Goal: Check status: Check status

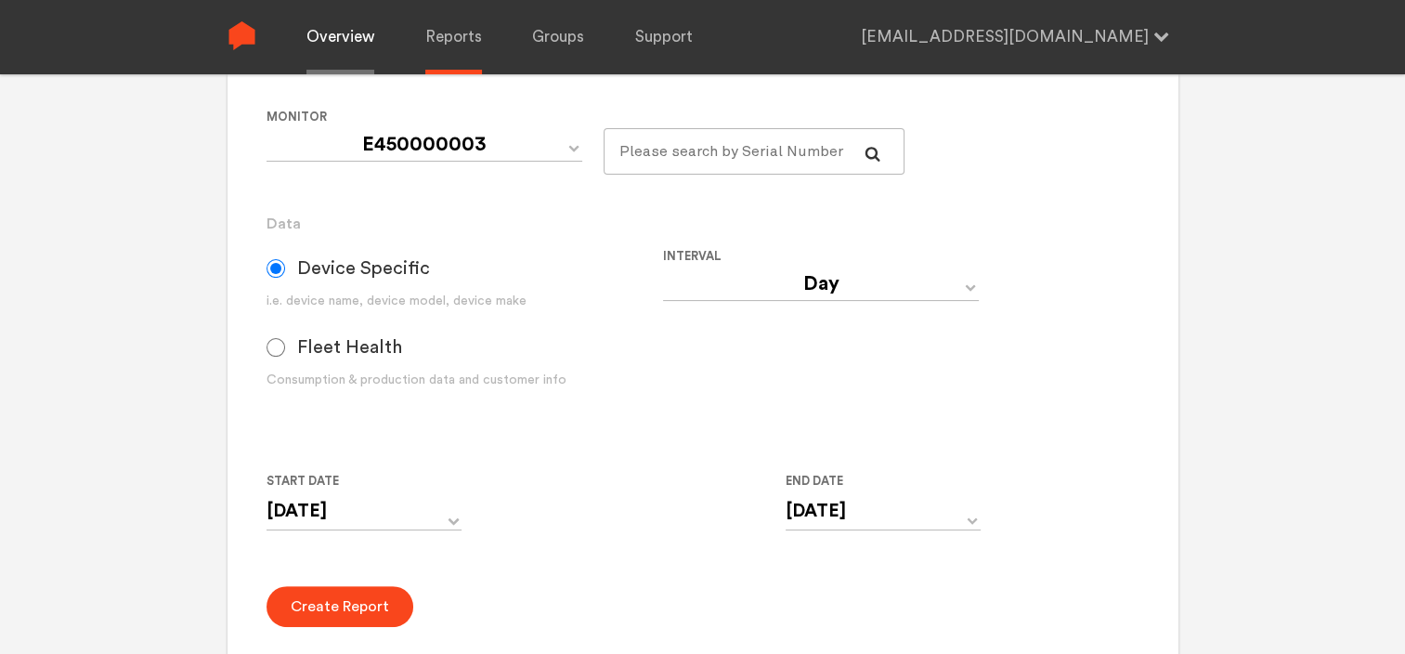
click at [348, 35] on link "Overview" at bounding box center [340, 37] width 68 height 74
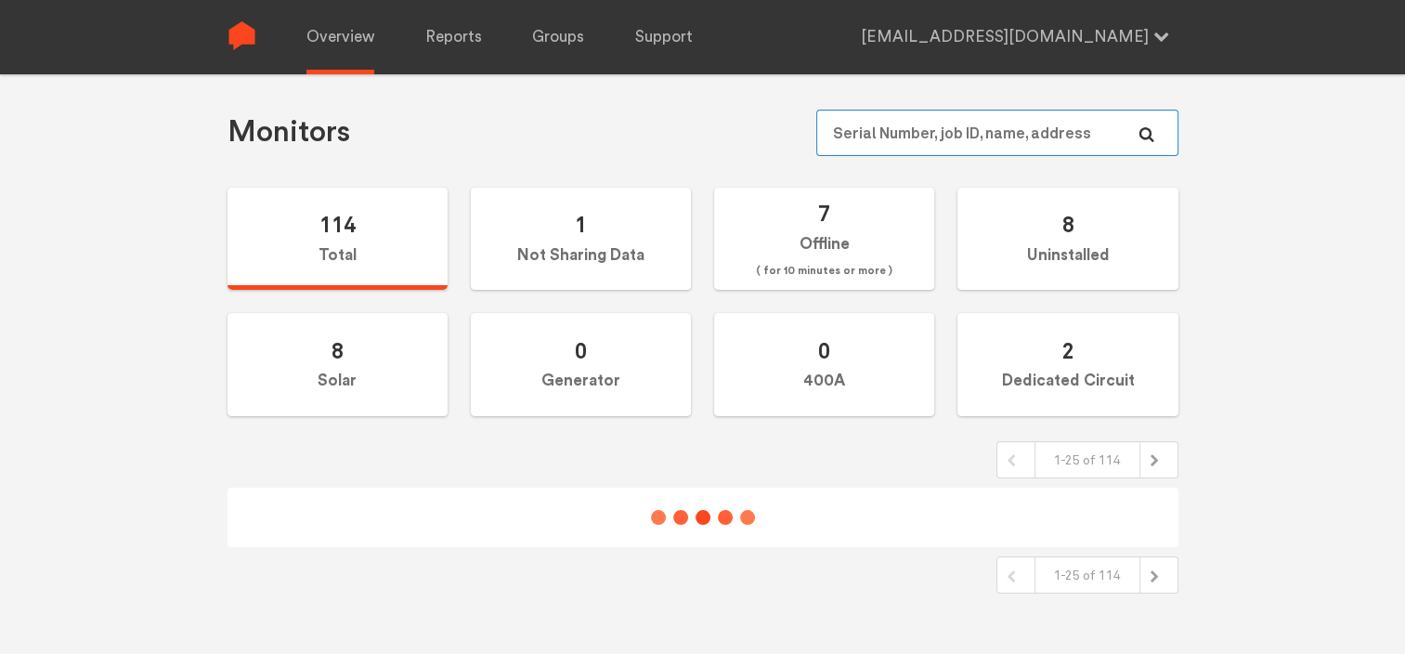
click at [910, 134] on input "text" at bounding box center [996, 133] width 361 height 46
paste input "N232020627"
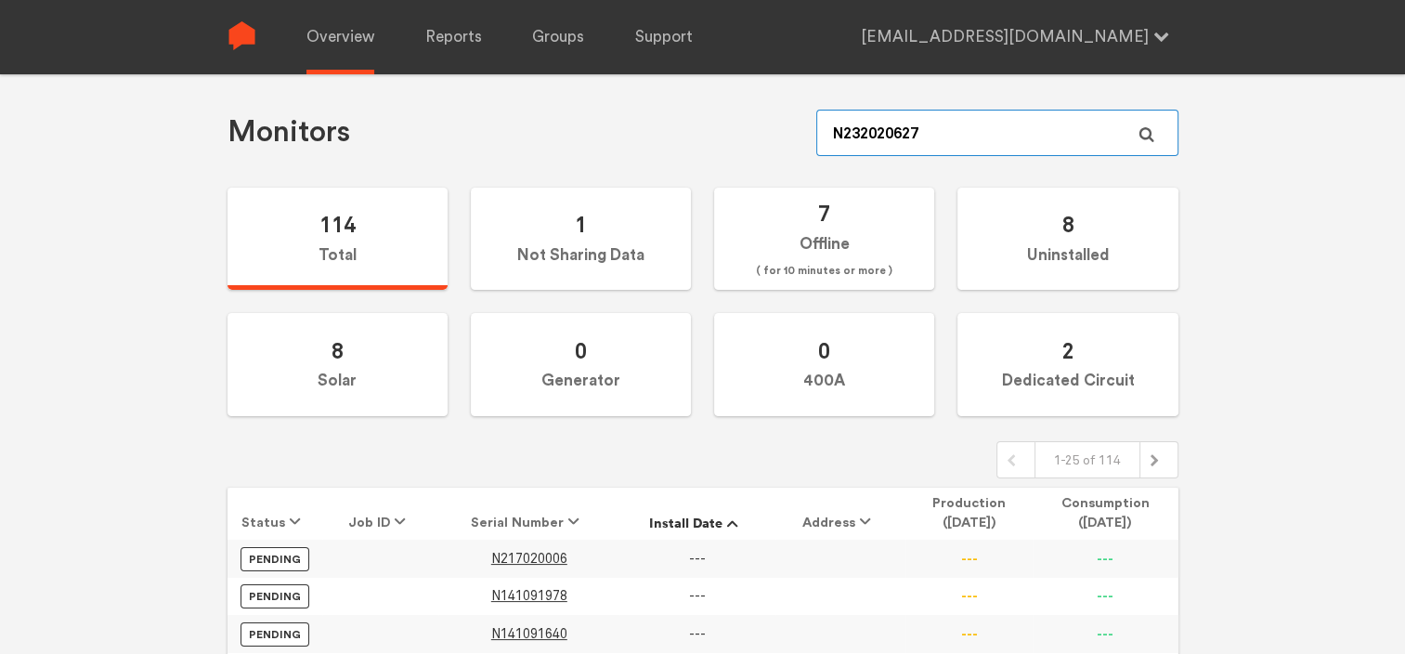
type input "N232020627"
click at [1143, 136] on icon at bounding box center [1146, 134] width 16 height 16
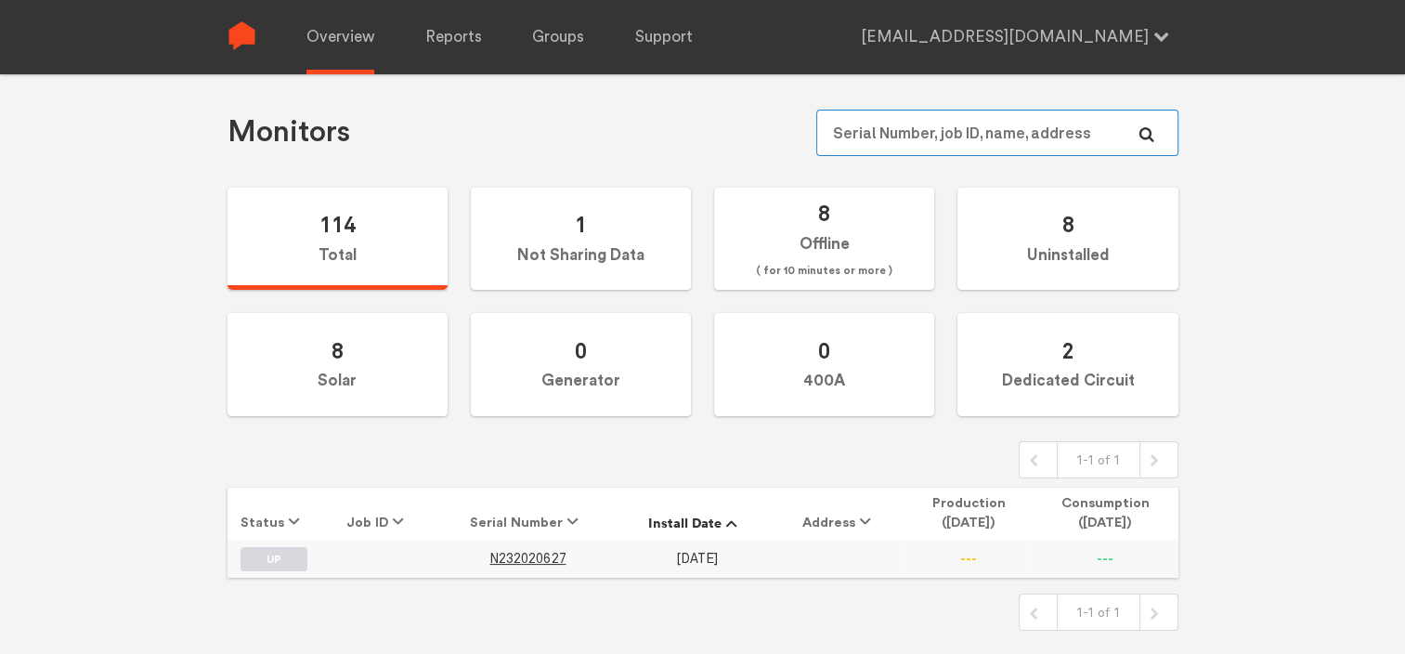
click at [899, 126] on input "text" at bounding box center [996, 133] width 361 height 46
paste input "N141020517"
type input "N141020517"
